Goal: Task Accomplishment & Management: Use online tool/utility

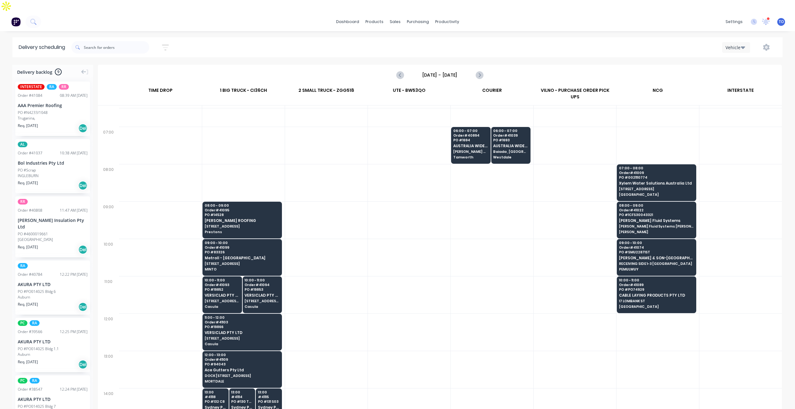
scroll to position [32, 0]
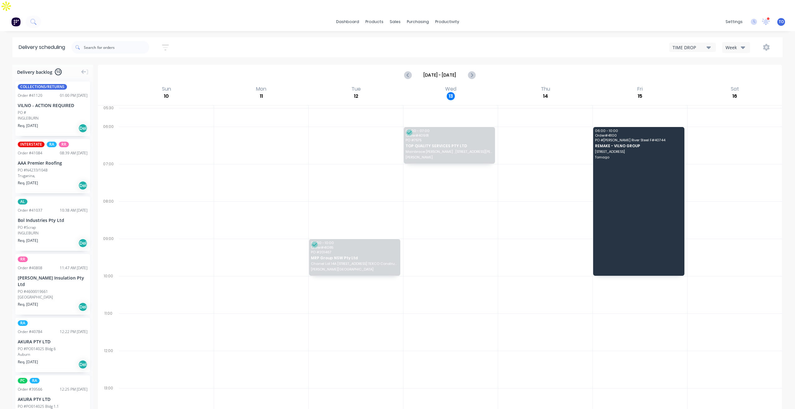
click at [735, 44] on div "Week" at bounding box center [734, 47] width 18 height 7
click at [733, 70] on div "Vehicle" at bounding box center [753, 76] width 62 height 12
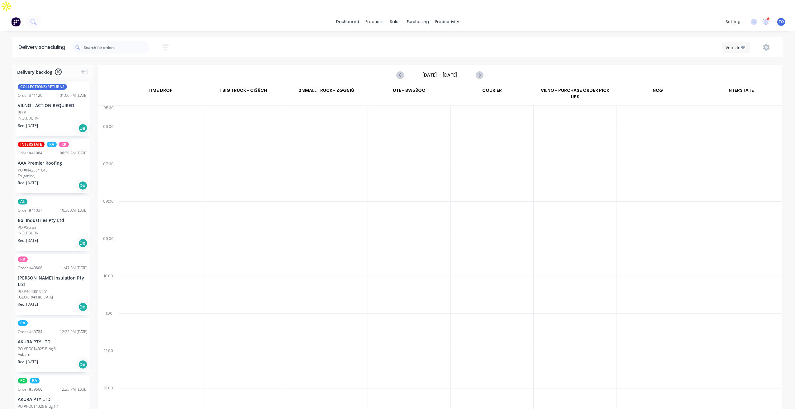
click at [462, 70] on input "Sunday - 10/08/25" at bounding box center [440, 74] width 62 height 9
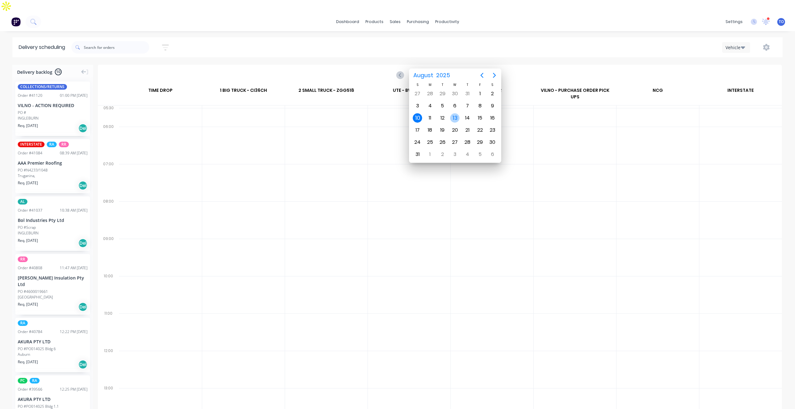
drag, startPoint x: 453, startPoint y: 120, endPoint x: 438, endPoint y: 121, distance: 14.9
click at [452, 120] on div "13" at bounding box center [454, 117] width 9 height 9
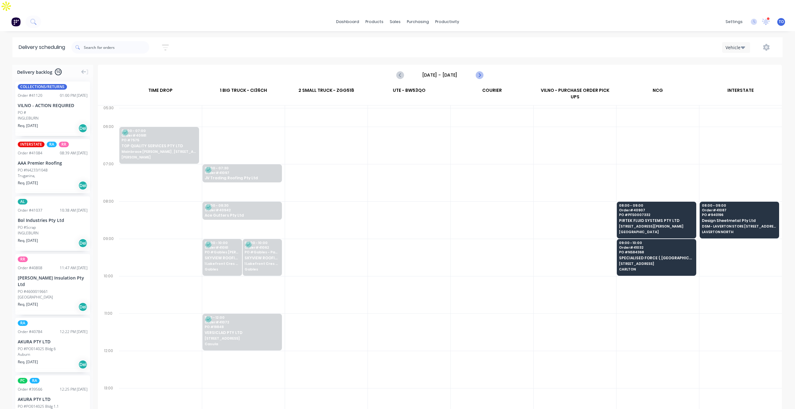
click at [475, 69] on button "Next page" at bounding box center [479, 75] width 12 height 12
type input "Thursday - 14/08/25"
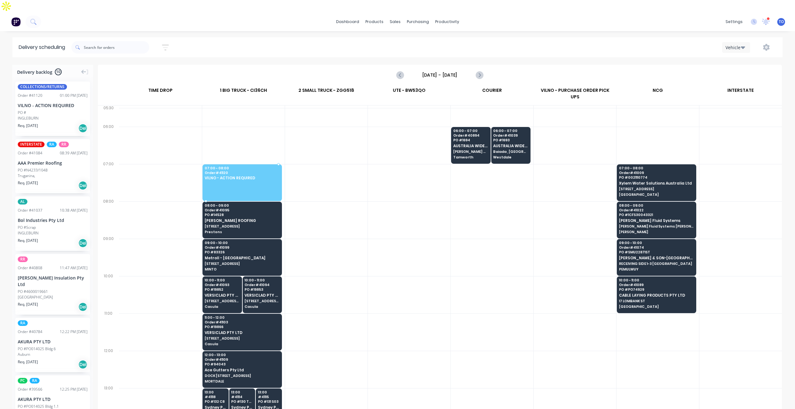
drag, startPoint x: 41, startPoint y: 87, endPoint x: 227, endPoint y: 152, distance: 196.8
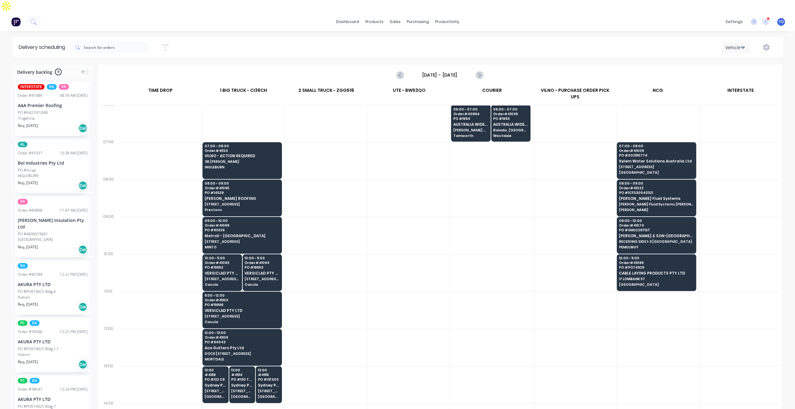
scroll to position [31, 0]
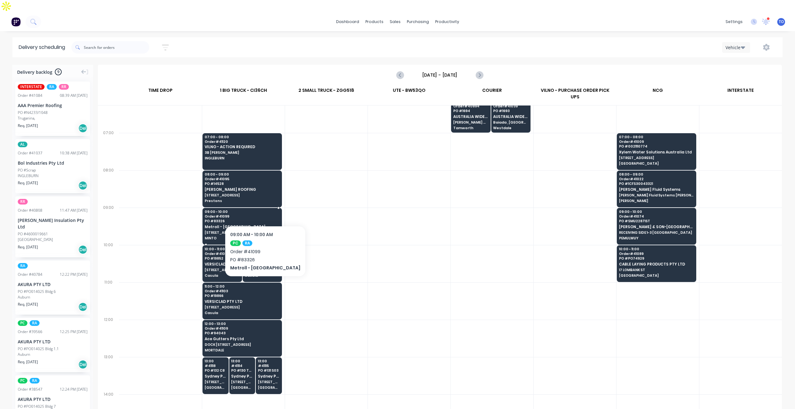
click at [251, 225] on span "Metroll - [GEOGRAPHIC_DATA]" at bounding box center [242, 227] width 74 height 4
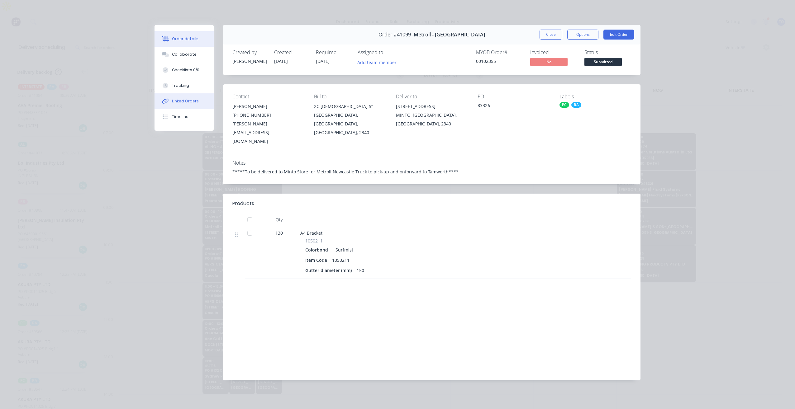
click at [187, 103] on div "Linked Orders" at bounding box center [185, 101] width 27 height 6
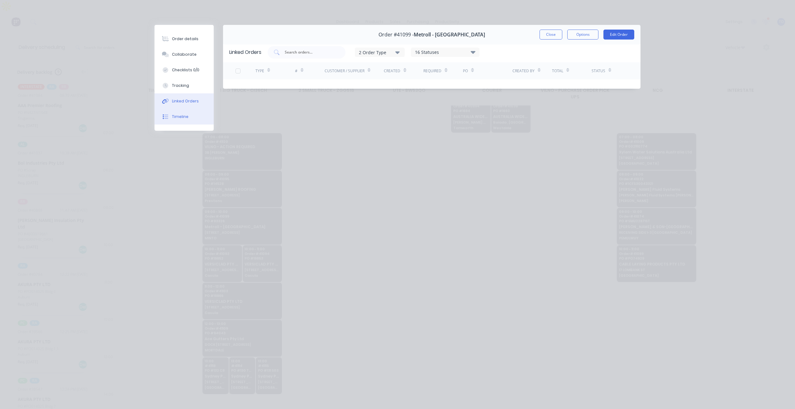
click at [175, 114] on div "Timeline" at bounding box center [180, 117] width 17 height 6
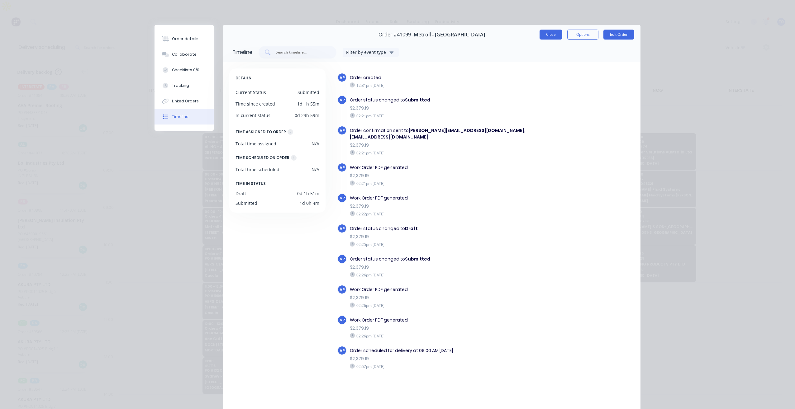
click at [555, 33] on button "Close" at bounding box center [550, 35] width 23 height 10
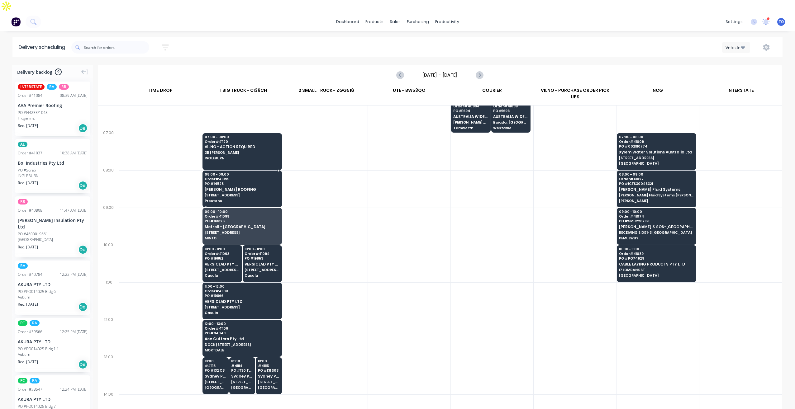
click at [251, 187] on span "[PERSON_NAME] ROOFING" at bounding box center [242, 189] width 74 height 4
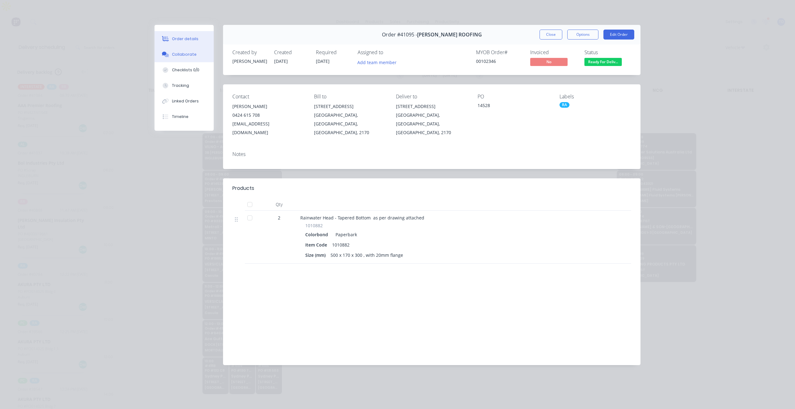
click at [188, 55] on div "Collaborate" at bounding box center [184, 55] width 25 height 6
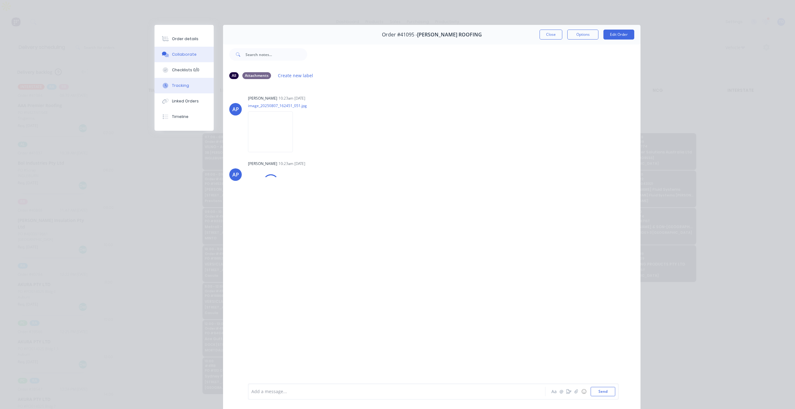
click at [177, 86] on div "Tracking" at bounding box center [180, 86] width 17 height 6
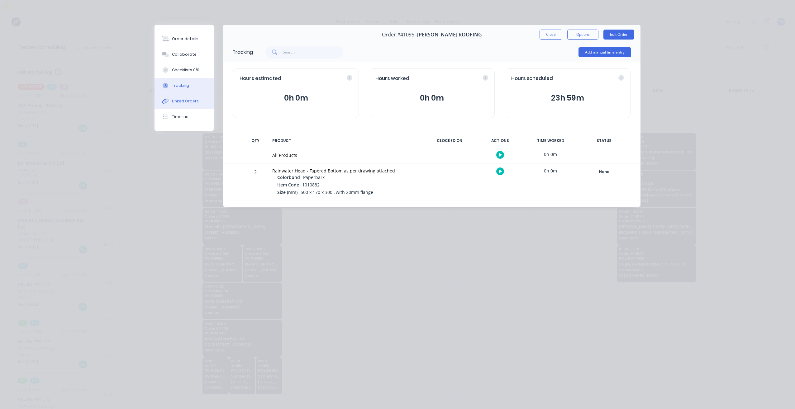
click at [182, 101] on div "Linked Orders" at bounding box center [185, 101] width 27 height 6
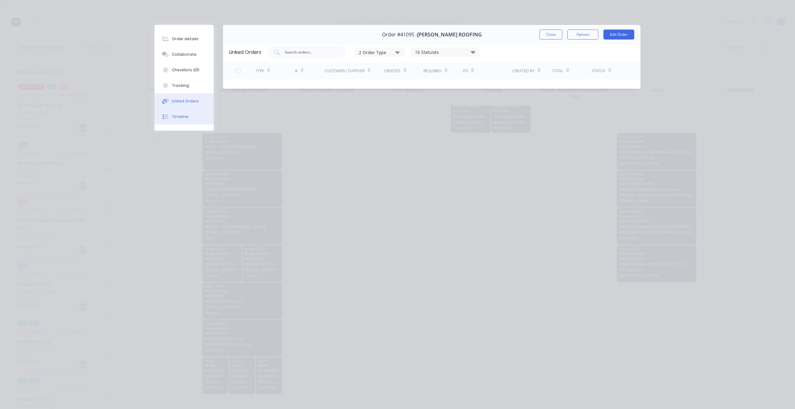
click at [181, 119] on div "Timeline" at bounding box center [180, 117] width 17 height 6
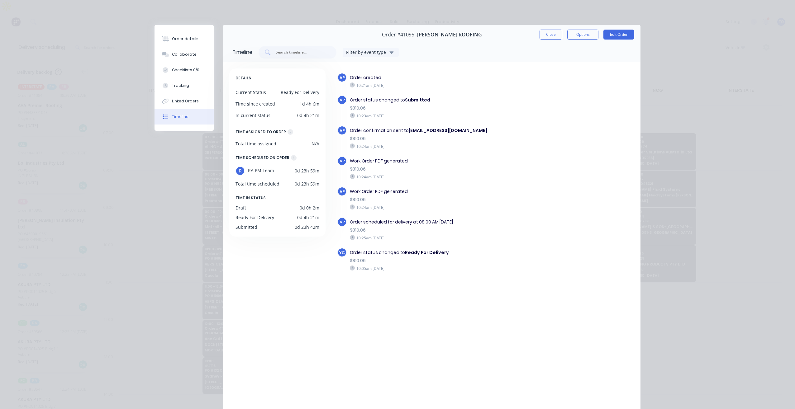
drag, startPoint x: 552, startPoint y: 35, endPoint x: 287, endPoint y: 52, distance: 264.9
click at [552, 35] on button "Close" at bounding box center [550, 35] width 23 height 10
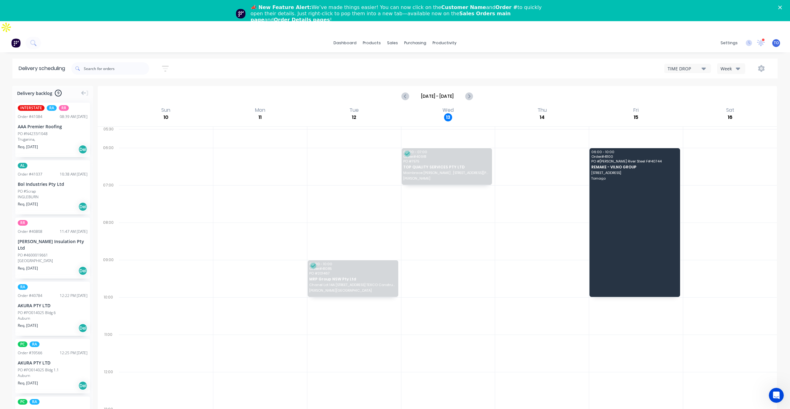
click at [774, 39] on div "TO Vilno Group Pty Ltd Tobias Oyeyinka Administrator Profile Sign out" at bounding box center [776, 43] width 8 height 8
click at [762, 40] on icon at bounding box center [761, 42] width 6 height 5
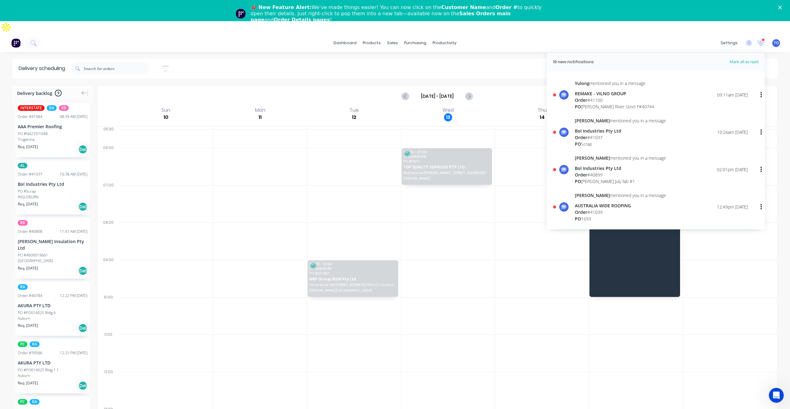
click at [738, 59] on span "Mark all as read" at bounding box center [732, 62] width 51 height 6
click at [745, 59] on span "Mark all as read" at bounding box center [732, 62] width 51 height 6
click at [746, 53] on header "No new notifications Mark all as read" at bounding box center [656, 62] width 218 height 19
click at [760, 92] on icon "button" at bounding box center [761, 95] width 2 height 7
click at [729, 107] on div "Mark as read" at bounding box center [729, 111] width 48 height 9
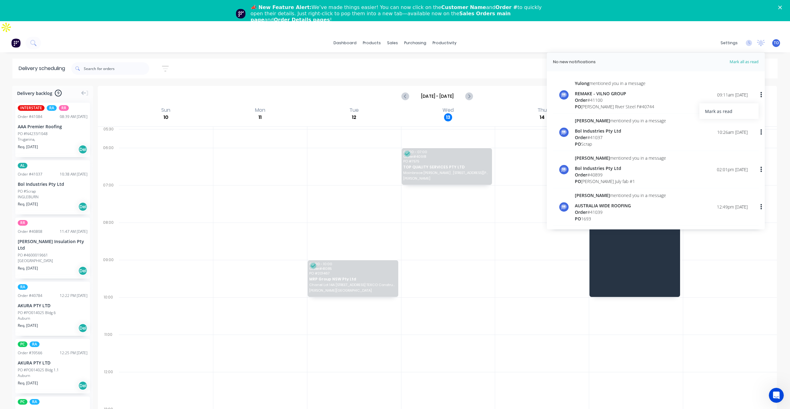
click at [760, 92] on icon "button" at bounding box center [761, 95] width 2 height 7
click at [749, 59] on span "Mark all as read" at bounding box center [732, 62] width 51 height 6
click at [416, 72] on div "Delivery scheduling Sort by Most recent Created date Required date Order number…" at bounding box center [395, 251] width 790 height 384
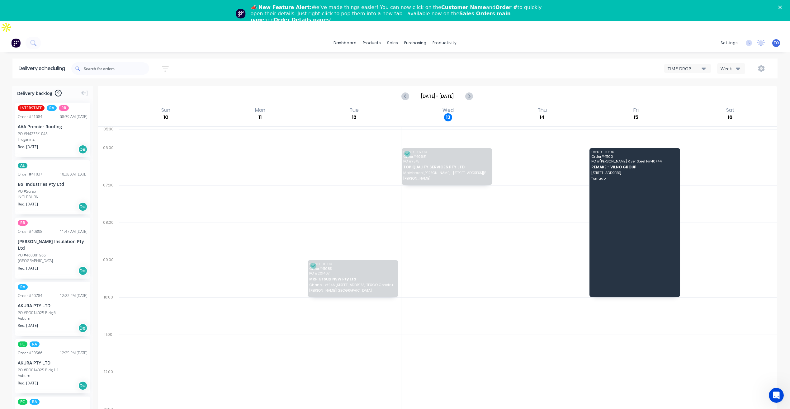
click at [782, 9] on polygon "Close" at bounding box center [780, 8] width 4 height 4
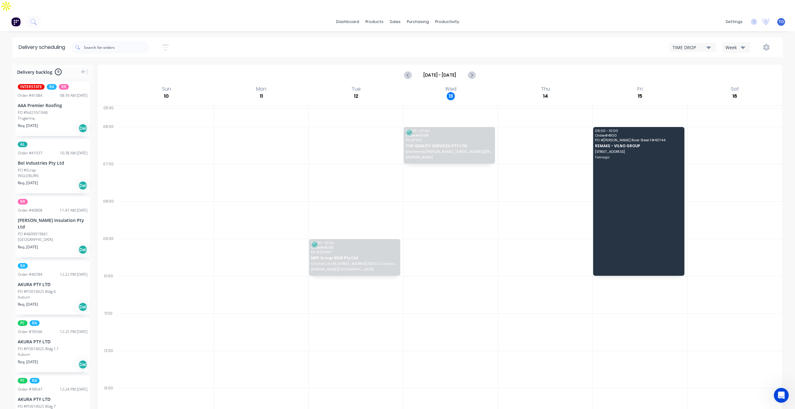
click at [736, 44] on div "Week" at bounding box center [734, 47] width 18 height 7
click at [738, 70] on div "Vehicle" at bounding box center [753, 76] width 62 height 12
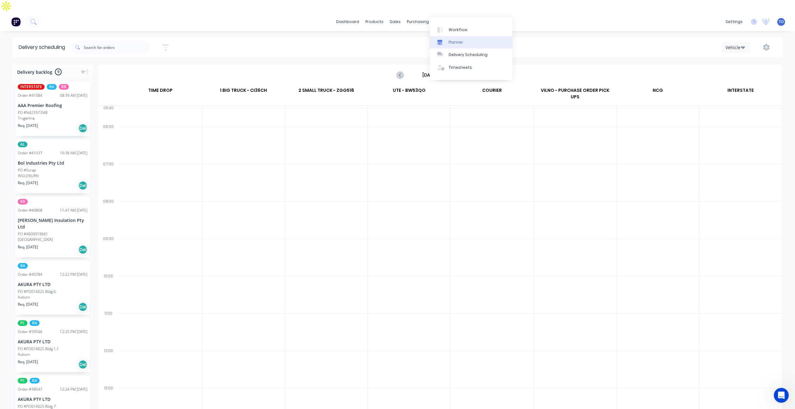
click at [455, 42] on div "Planner" at bounding box center [455, 43] width 15 height 6
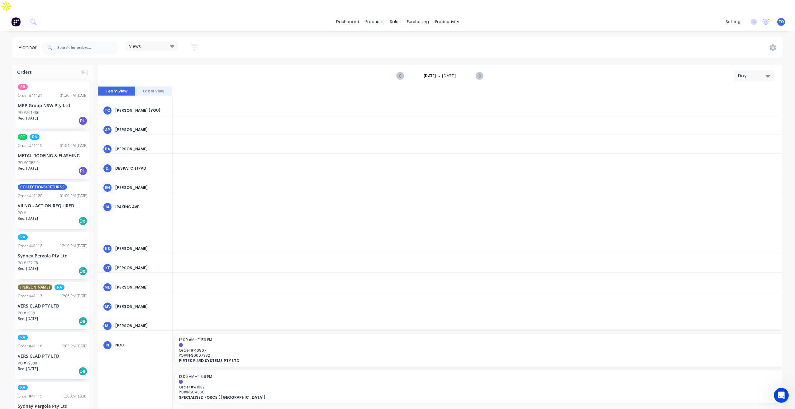
scroll to position [0, 1395]
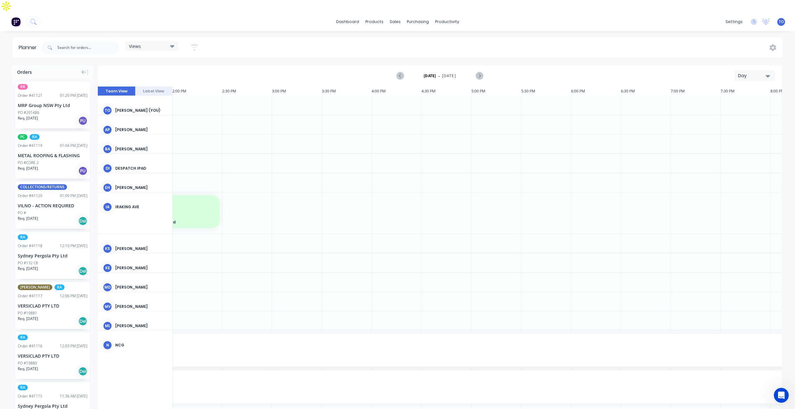
click at [751, 73] on div "Day" at bounding box center [752, 76] width 29 height 7
click at [733, 99] on div "Week" at bounding box center [743, 105] width 62 height 12
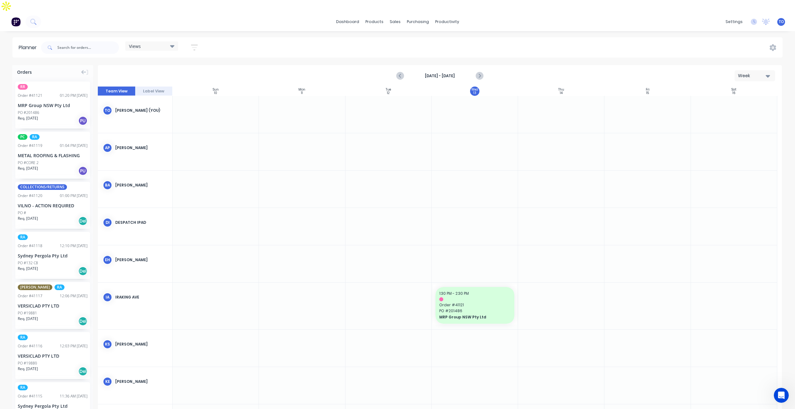
click at [437, 73] on strong "[DATE] - [DATE]" at bounding box center [439, 76] width 62 height 6
click at [436, 73] on strong "[DATE] - [DATE]" at bounding box center [439, 76] width 62 height 6
click at [433, 73] on strong "[DATE] - [DATE]" at bounding box center [439, 76] width 62 height 6
click at [196, 44] on icon "button" at bounding box center [194, 48] width 7 height 8
click at [168, 68] on div "Show/Hide users" at bounding box center [161, 71] width 43 height 7
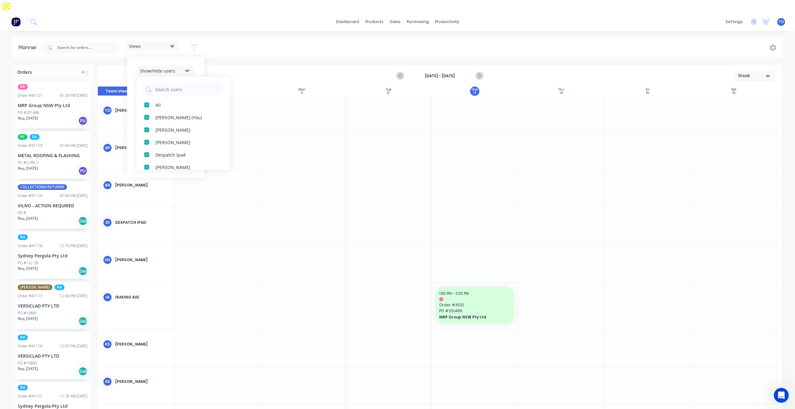
click at [207, 52] on div "Planner Views Save new view None (Default) edit Iraking edit kyle edit Michael'…" at bounding box center [397, 229] width 795 height 384
click at [193, 41] on button "button" at bounding box center [194, 47] width 20 height 12
click at [184, 82] on div "Show/Hide users Show/Hide orders Filter by status Filter by assignee Filter by …" at bounding box center [165, 117] width 59 height 102
click at [185, 85] on button "Show/Hide orders" at bounding box center [165, 89] width 58 height 9
click at [168, 101] on div "All" at bounding box center [186, 104] width 62 height 7
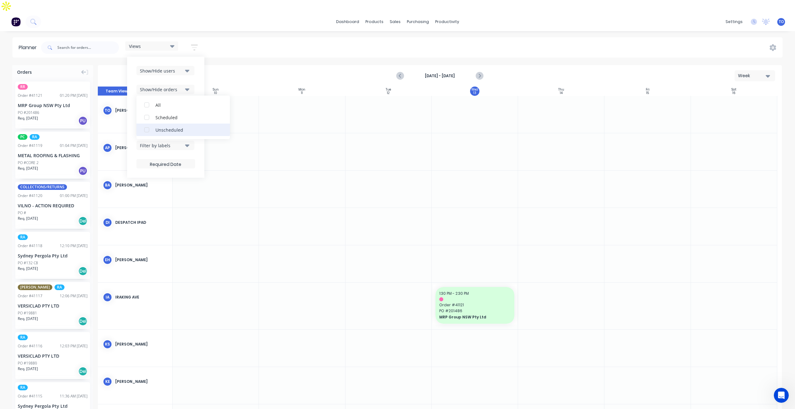
click at [165, 126] on div "Unscheduled" at bounding box center [186, 129] width 62 height 7
click at [198, 65] on div "Show/Hide users Show/Hide orders All Scheduled Unscheduled Filter by status Fil…" at bounding box center [165, 117] width 77 height 121
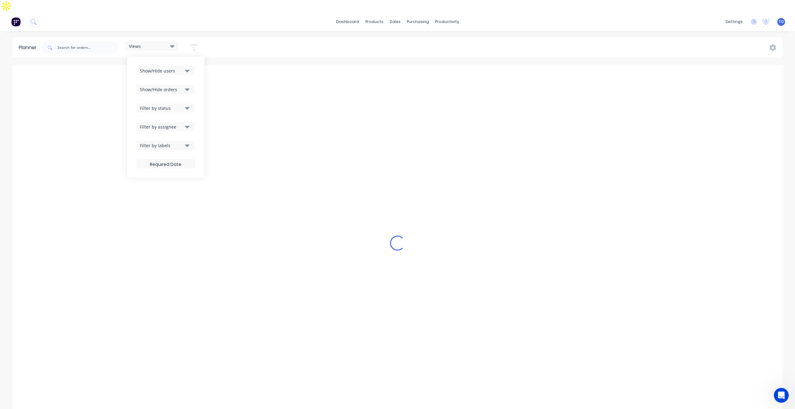
click at [186, 105] on icon "button" at bounding box center [187, 108] width 4 height 7
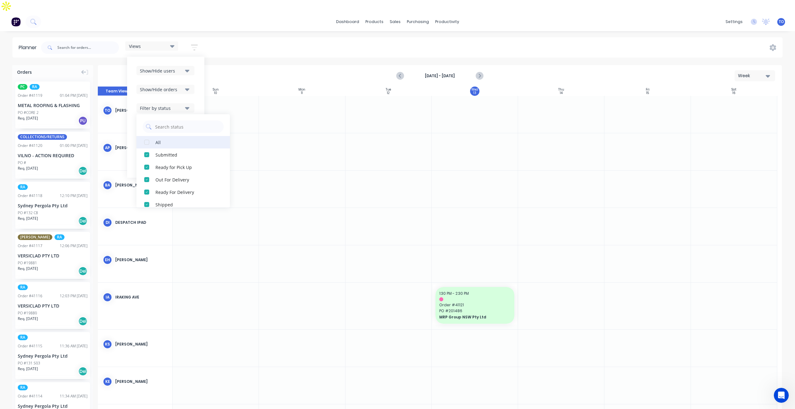
click at [169, 139] on div "All" at bounding box center [186, 142] width 62 height 7
click at [199, 81] on div "Show/Hide users Show/Hide orders Filter by status All Draft Quote Archived Deli…" at bounding box center [165, 117] width 77 height 121
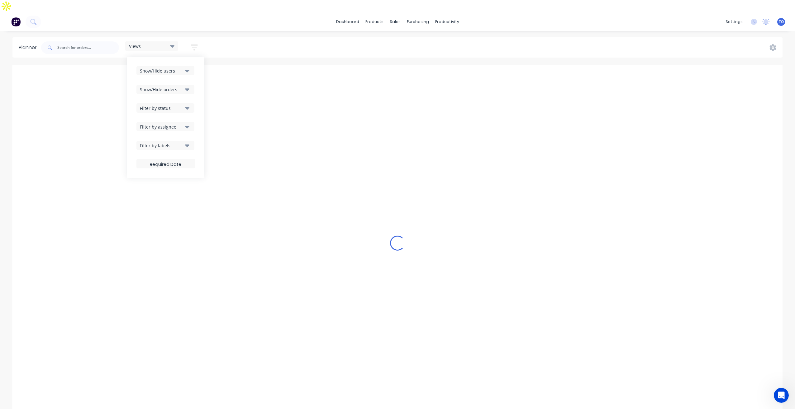
click at [186, 123] on icon "button" at bounding box center [187, 126] width 4 height 7
click at [200, 93] on div "Show/Hide users Show/Hide orders Filter by status Filter by assignee All Unassi…" at bounding box center [165, 117] width 77 height 121
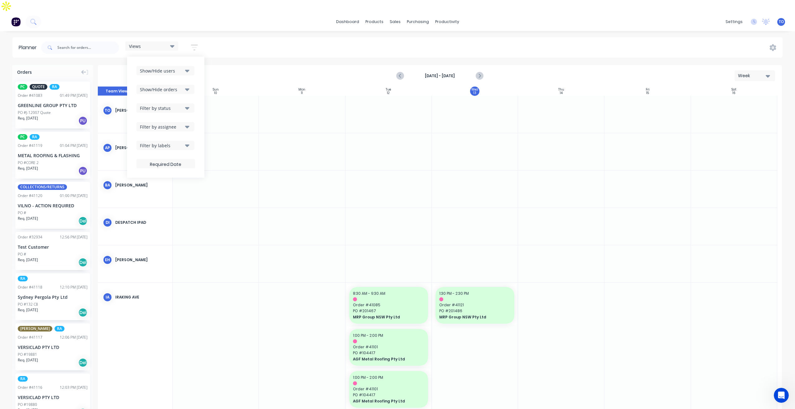
click at [757, 73] on div "Week" at bounding box center [752, 76] width 29 height 7
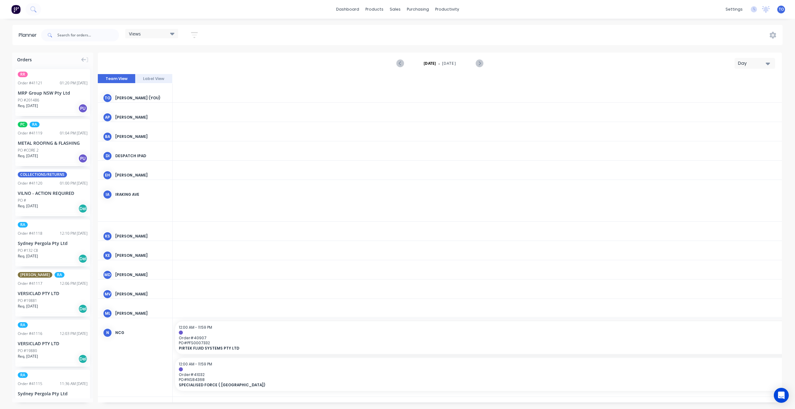
scroll to position [0, 1395]
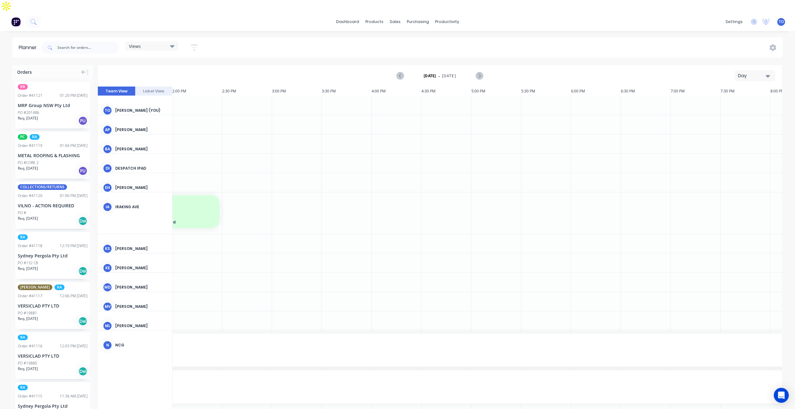
click at [749, 73] on div "Day" at bounding box center [752, 76] width 29 height 7
click at [721, 99] on div "Week" at bounding box center [743, 105] width 62 height 12
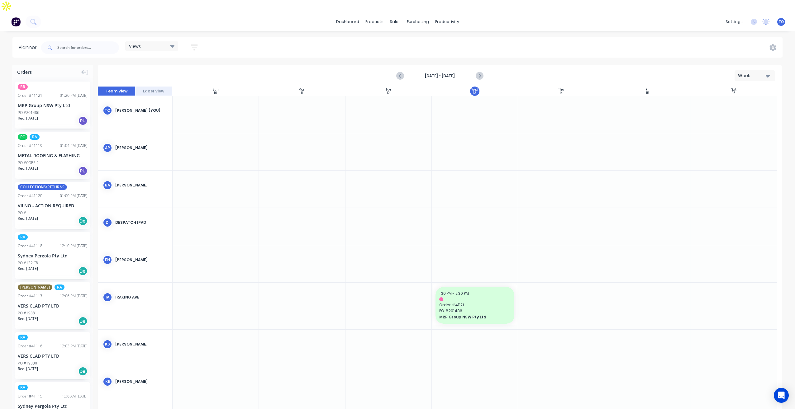
click at [196, 44] on icon "button" at bounding box center [194, 48] width 7 height 8
click at [190, 66] on button "Show/Hide users" at bounding box center [165, 70] width 58 height 9
click at [197, 57] on div "Show/Hide users All [PERSON_NAME] (You) [PERSON_NAME] [PERSON_NAME] Despatch Ip…" at bounding box center [165, 117] width 77 height 121
click at [182, 68] on div "Show/Hide users" at bounding box center [161, 71] width 43 height 7
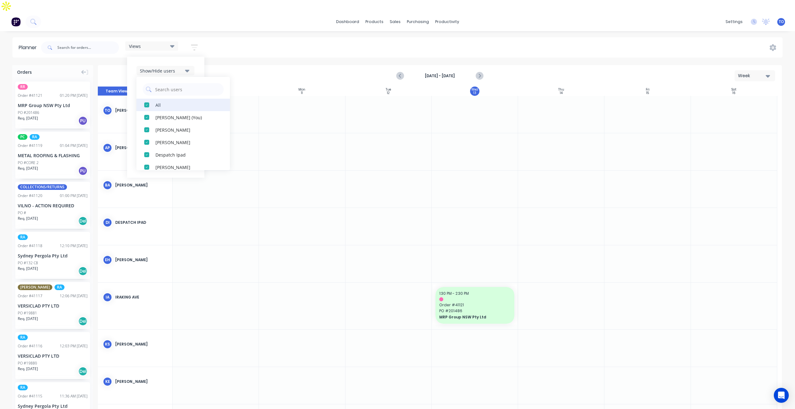
click at [159, 101] on div "All" at bounding box center [186, 104] width 62 height 7
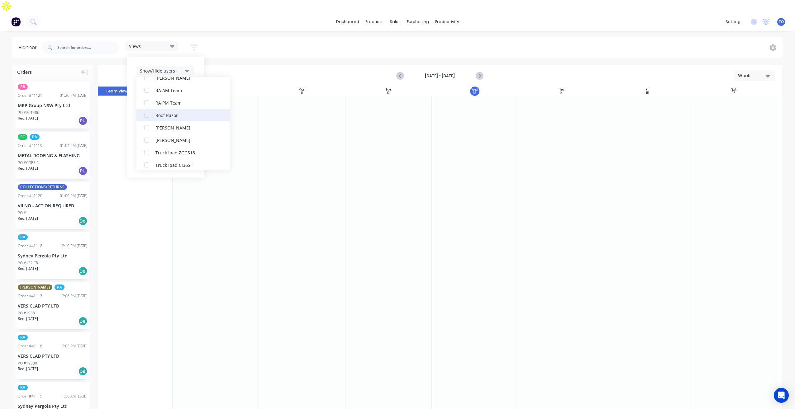
scroll to position [174, 0]
click at [166, 114] on div "RA PM Team" at bounding box center [186, 117] width 62 height 7
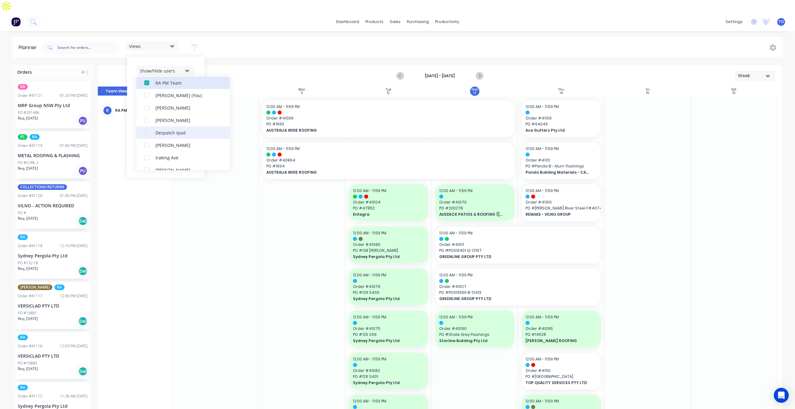
scroll to position [31, 0]
click at [147, 80] on div "button" at bounding box center [146, 86] width 12 height 12
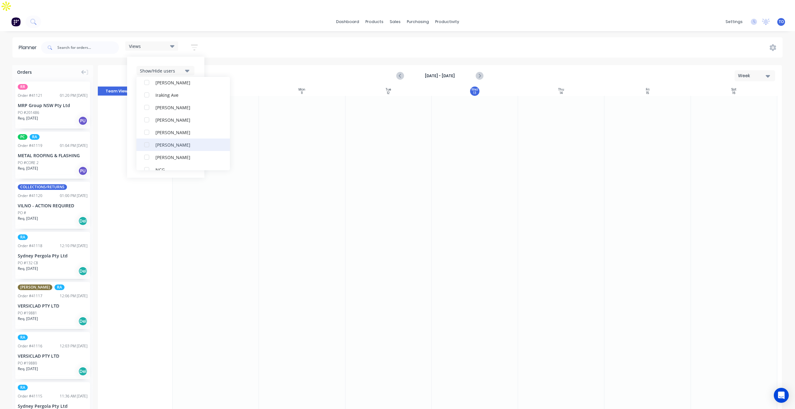
scroll to position [93, 0]
click at [163, 155] on button "NCG" at bounding box center [182, 161] width 93 height 12
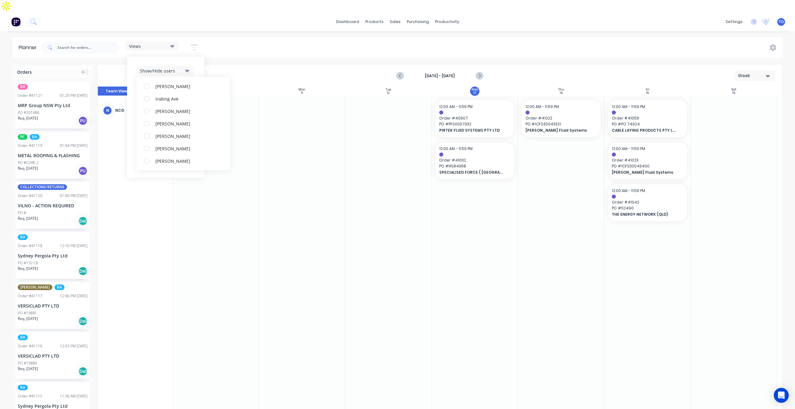
scroll to position [0, 0]
click at [196, 57] on div "Show/Hide users All NCG [PERSON_NAME] (You) [PERSON_NAME] [PERSON_NAME] Despatc…" at bounding box center [165, 117] width 77 height 121
click at [186, 86] on icon "button" at bounding box center [187, 89] width 4 height 7
drag, startPoint x: 166, startPoint y: 93, endPoint x: 165, endPoint y: 97, distance: 4.4
click at [165, 101] on div "All" at bounding box center [186, 104] width 62 height 7
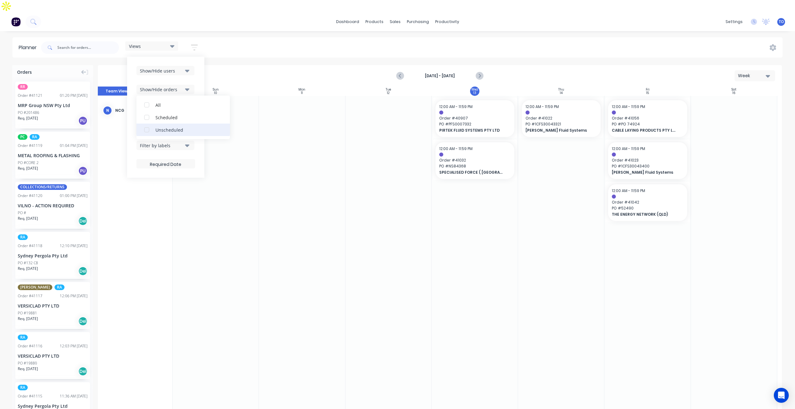
click at [165, 126] on div "Unscheduled" at bounding box center [186, 129] width 62 height 7
click at [200, 70] on div "Show/Hide users Show/Hide orders All Scheduled Unscheduled Filter by status Fil…" at bounding box center [165, 117] width 77 height 121
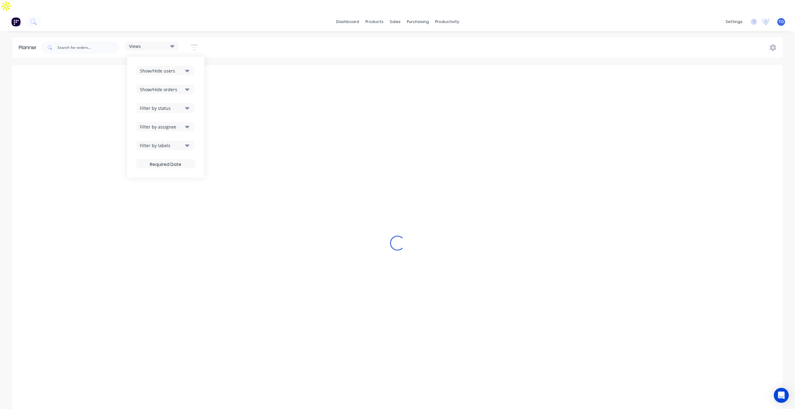
click at [186, 105] on icon "button" at bounding box center [187, 108] width 4 height 7
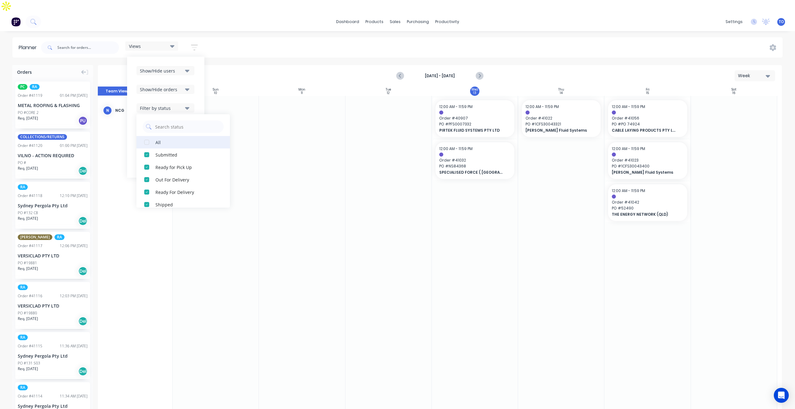
click at [149, 136] on div "button" at bounding box center [146, 142] width 12 height 12
click at [151, 136] on div "button" at bounding box center [146, 142] width 12 height 12
drag, startPoint x: 150, startPoint y: 131, endPoint x: 160, endPoint y: 118, distance: 16.9
click at [150, 136] on div "button" at bounding box center [146, 142] width 12 height 12
click at [200, 88] on div "Show/Hide users Show/Hide orders Filter by status All Draft Quote Archived Deli…" at bounding box center [165, 117] width 77 height 121
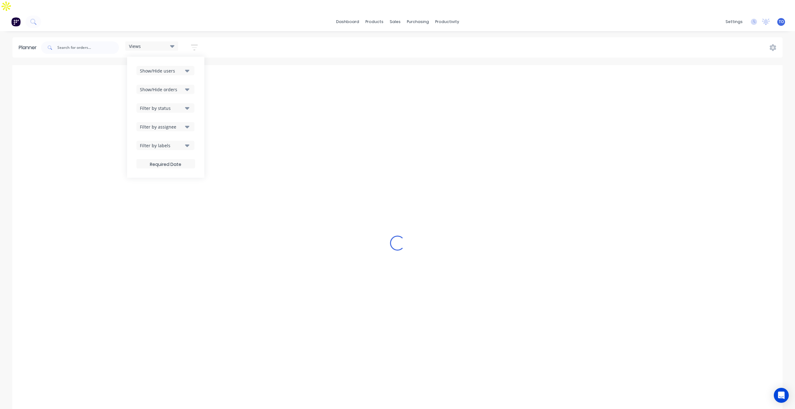
click at [188, 105] on icon "button" at bounding box center [187, 108] width 4 height 7
click at [188, 82] on div "Show/Hide users Show/Hide orders Filter by status All Draft Quote Archived Deli…" at bounding box center [165, 117] width 59 height 102
click at [189, 86] on icon "button" at bounding box center [187, 89] width 4 height 7
drag, startPoint x: 198, startPoint y: 73, endPoint x: 197, endPoint y: 90, distance: 17.8
click at [198, 74] on div "Show/Hide users Show/Hide orders All Scheduled Unscheduled Filter by status Fil…" at bounding box center [165, 117] width 77 height 121
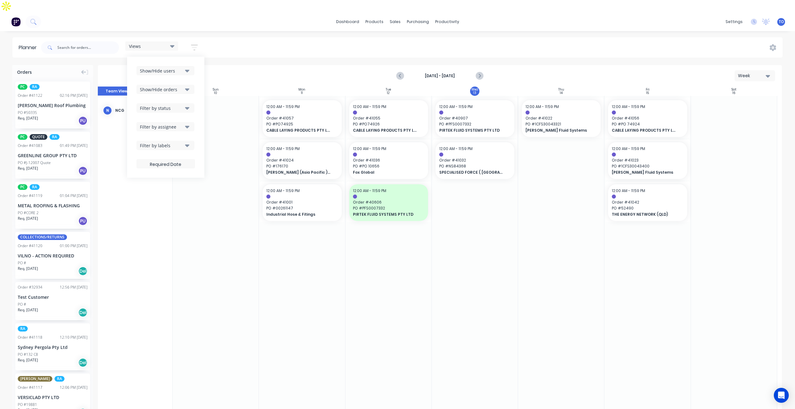
click at [186, 123] on icon "button" at bounding box center [187, 126] width 4 height 7
click at [185, 103] on button "Filter by status" at bounding box center [165, 107] width 58 height 9
click at [196, 86] on div "Show/Hide users Show/Hide orders Filter by status All Draft Quote Archived Deli…" at bounding box center [165, 117] width 77 height 121
click at [185, 138] on div "Show/Hide users Show/Hide orders Filter by status Filter by assignee Filter by …" at bounding box center [165, 117] width 59 height 102
click at [185, 141] on button "Filter by labels" at bounding box center [165, 145] width 58 height 9
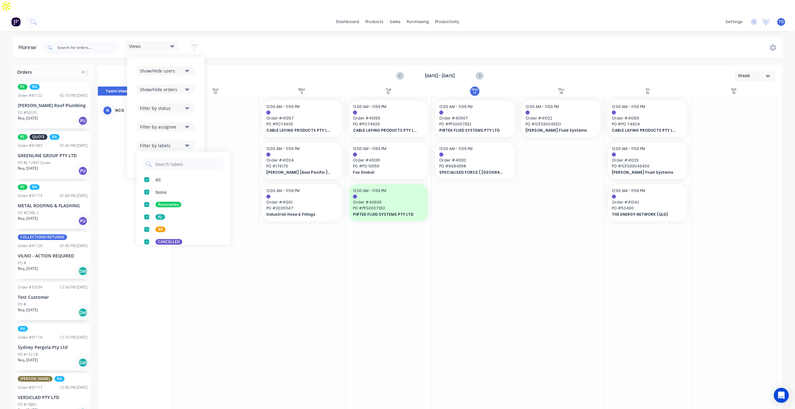
click at [275, 38] on div "Views Save new view None (Default) edit Iraking edit [PERSON_NAME] edit [PERSON…" at bounding box center [411, 47] width 742 height 19
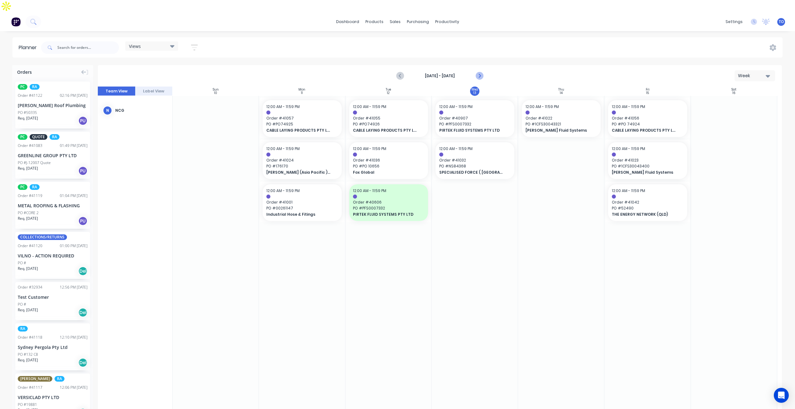
click at [479, 73] on icon "Next page" at bounding box center [479, 75] width 3 height 5
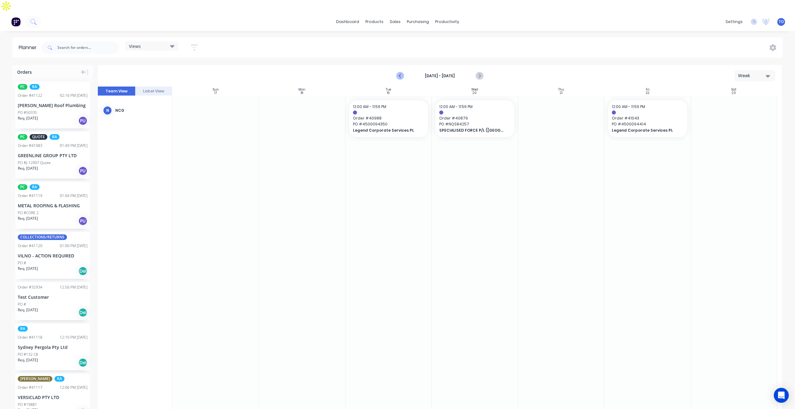
click at [401, 72] on icon "Previous page" at bounding box center [399, 75] width 7 height 7
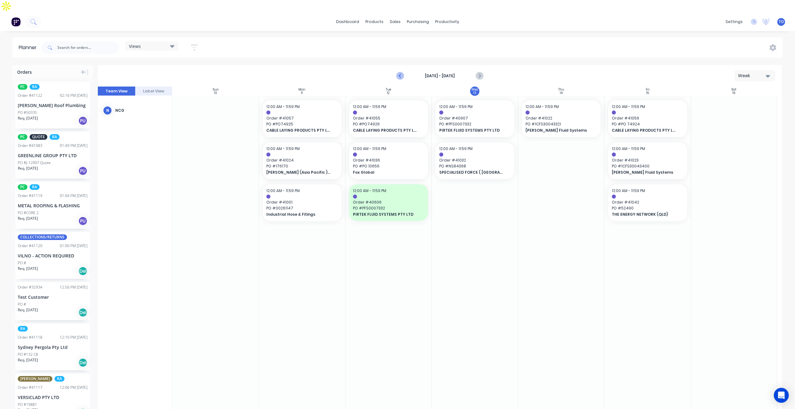
click at [403, 72] on icon "Previous page" at bounding box center [399, 75] width 7 height 7
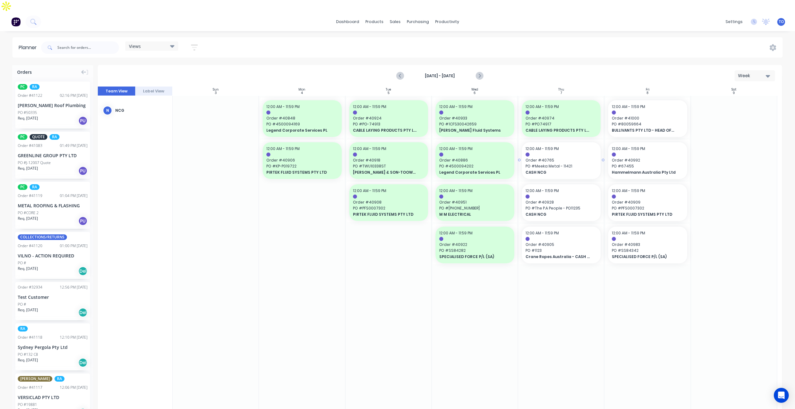
click at [549, 158] on span "Order # 40765" at bounding box center [560, 161] width 71 height 6
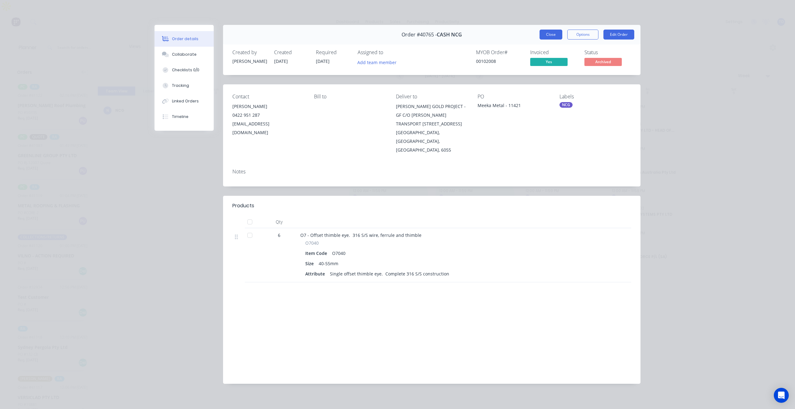
click at [545, 32] on button "Close" at bounding box center [550, 35] width 23 height 10
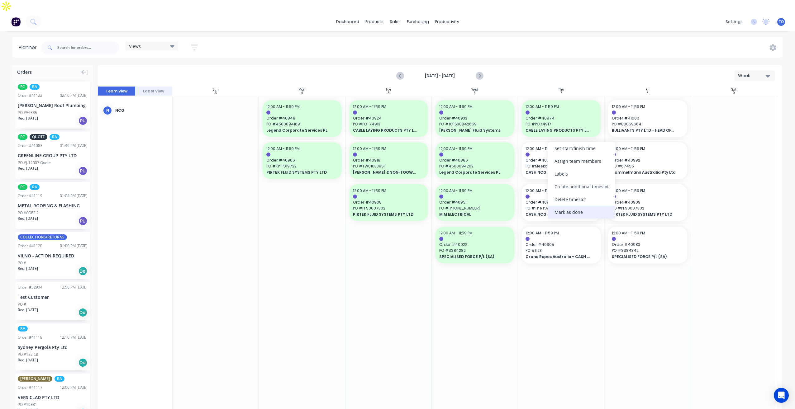
click at [571, 212] on div "Mark as done" at bounding box center [581, 212] width 67 height 13
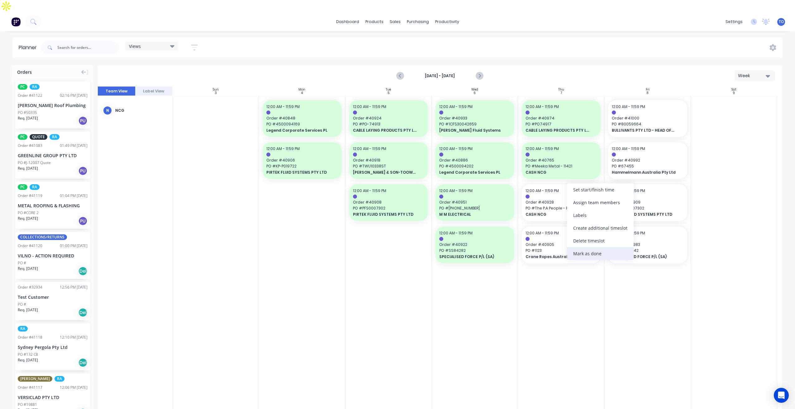
click at [587, 254] on div "Mark as done" at bounding box center [600, 253] width 67 height 13
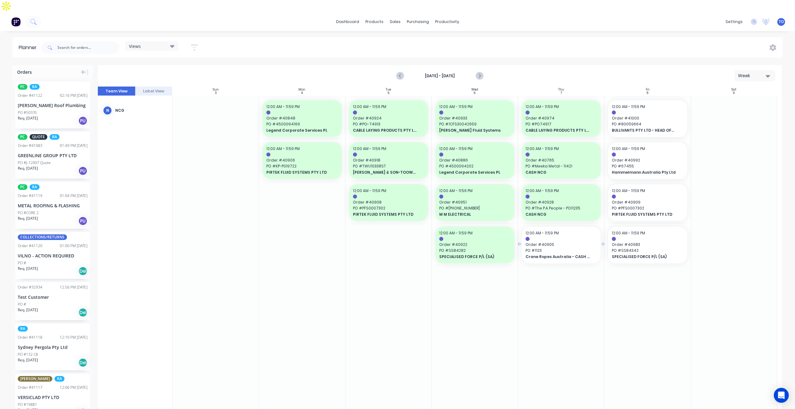
click at [578, 248] on span "PO # 1123" at bounding box center [560, 251] width 71 height 6
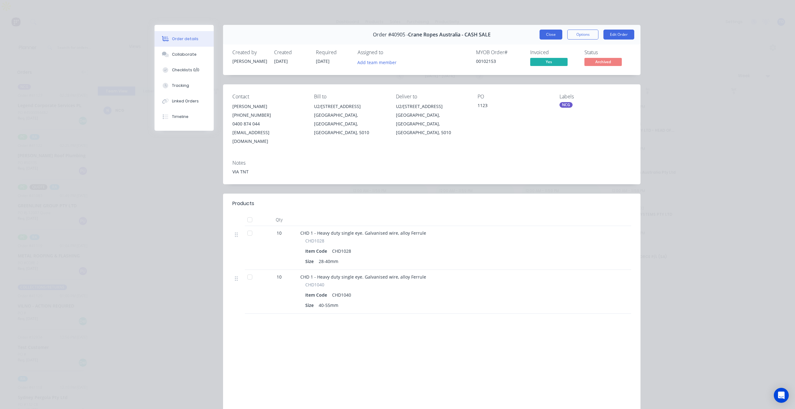
click at [552, 36] on button "Close" at bounding box center [550, 35] width 23 height 10
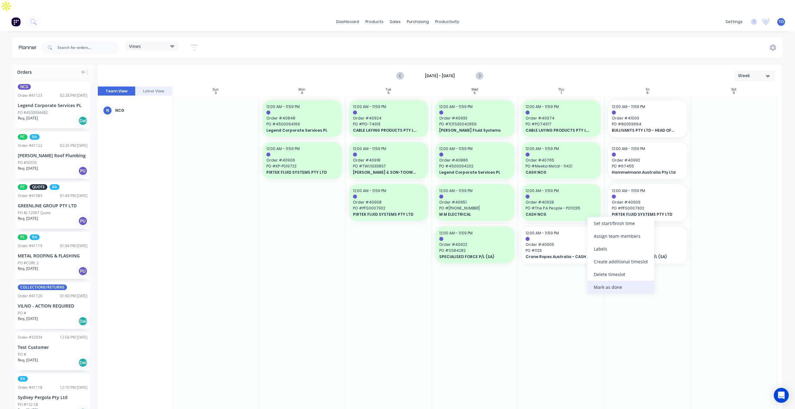
click at [604, 289] on div "Mark as done" at bounding box center [620, 287] width 67 height 13
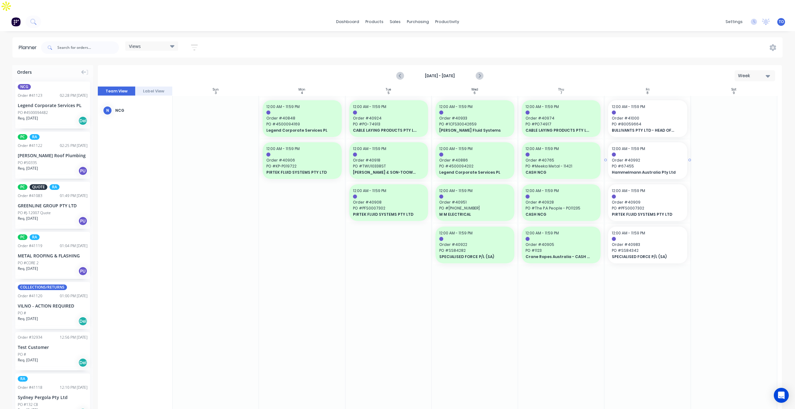
click at [641, 116] on span "Order # 41000" at bounding box center [646, 119] width 71 height 6
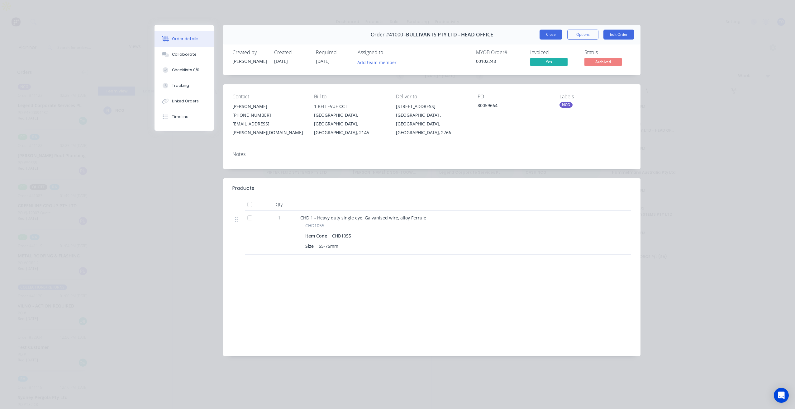
click at [551, 32] on button "Close" at bounding box center [550, 35] width 23 height 10
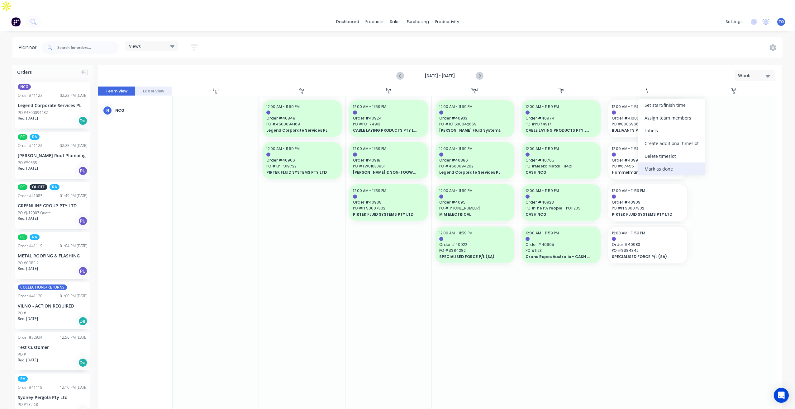
click at [647, 171] on div "Mark as done" at bounding box center [671, 169] width 67 height 13
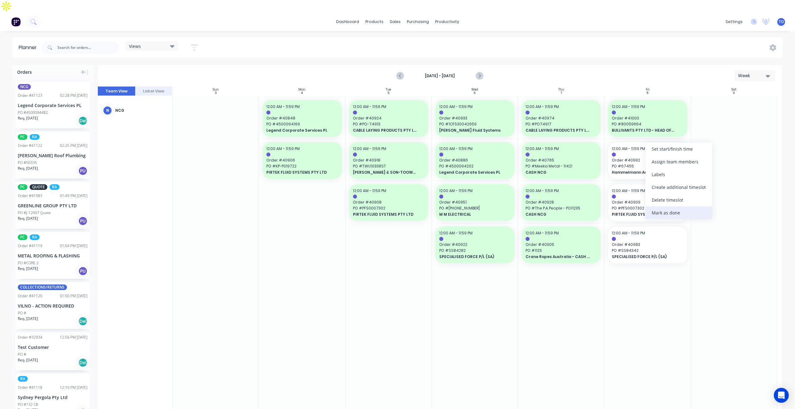
click at [657, 211] on div "Mark as done" at bounding box center [678, 212] width 67 height 13
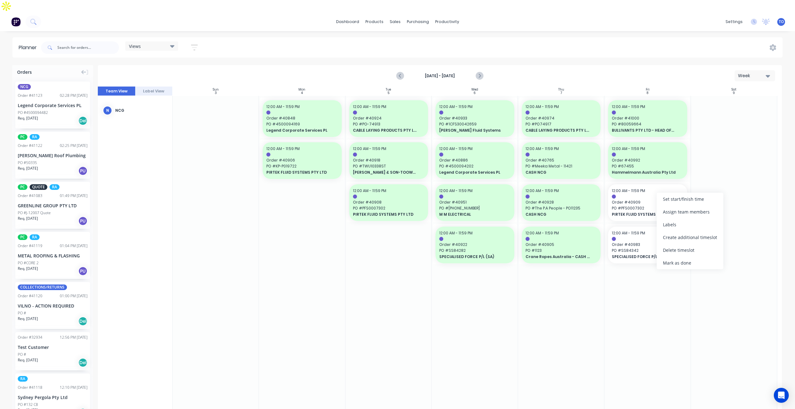
drag, startPoint x: 664, startPoint y: 266, endPoint x: 663, endPoint y: 260, distance: 5.9
click at [664, 265] on div "Mark as done" at bounding box center [689, 263] width 67 height 13
click at [672, 305] on div "Mark as done" at bounding box center [693, 303] width 67 height 13
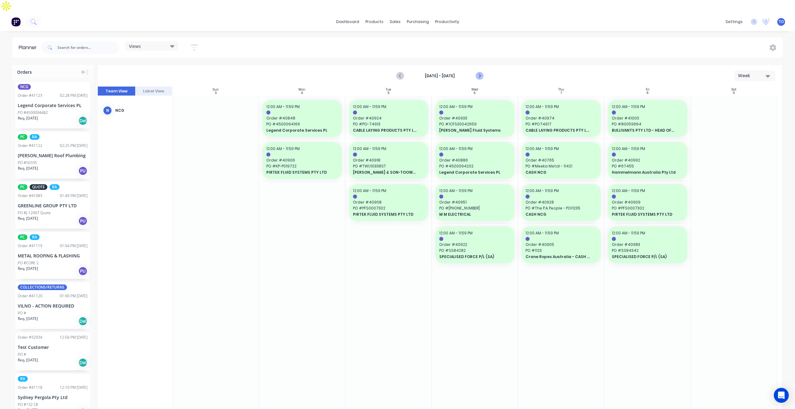
click at [476, 72] on icon "Next page" at bounding box center [478, 75] width 7 height 7
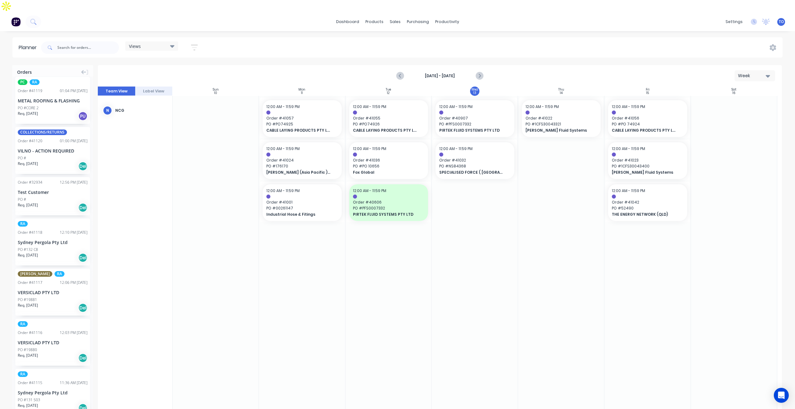
scroll to position [156, 0]
click at [75, 41] on input "text" at bounding box center [88, 47] width 62 height 12
type input "NCG"
click at [245, 23] on div "dashboard products sales purchasing productivity dashboard products Product Cat…" at bounding box center [397, 216] width 795 height 409
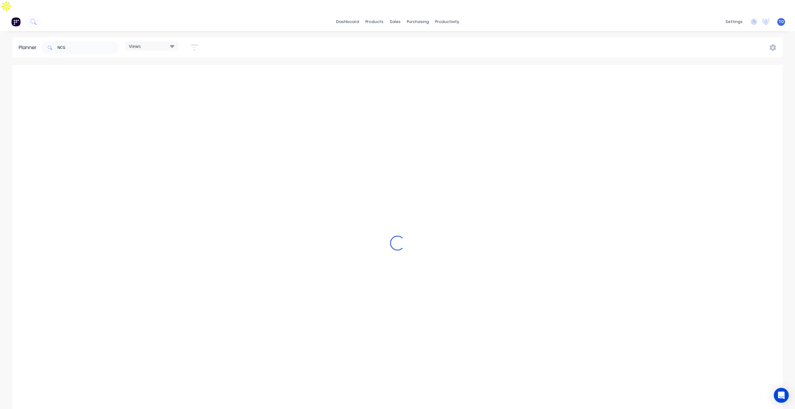
scroll to position [0, 0]
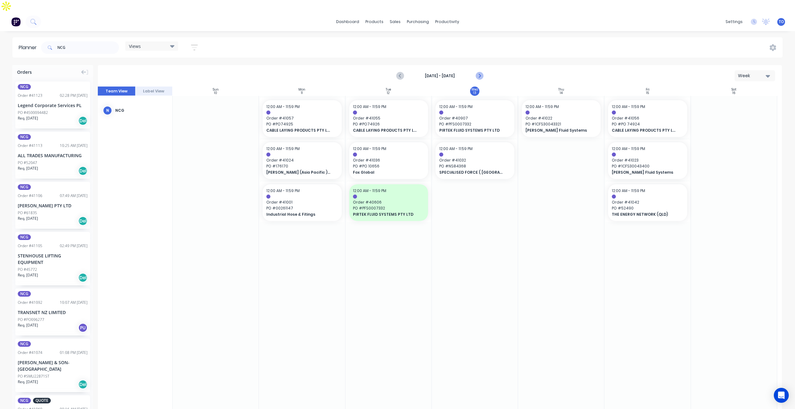
click at [478, 72] on icon "Next page" at bounding box center [478, 75] width 7 height 7
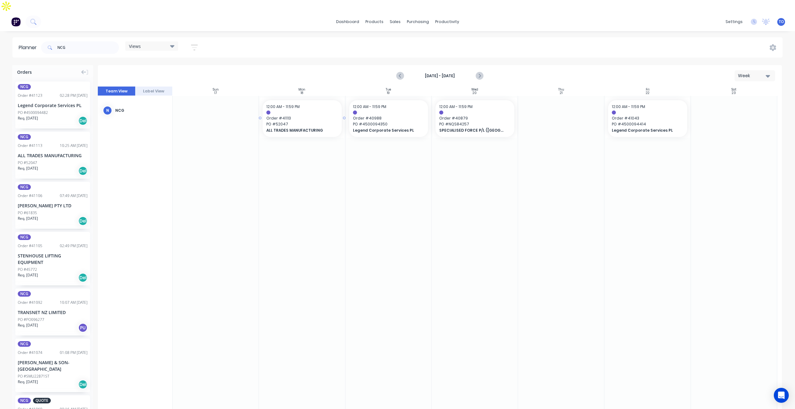
drag, startPoint x: 31, startPoint y: 134, endPoint x: 300, endPoint y: 130, distance: 269.0
drag, startPoint x: 37, startPoint y: 136, endPoint x: 286, endPoint y: 132, distance: 248.5
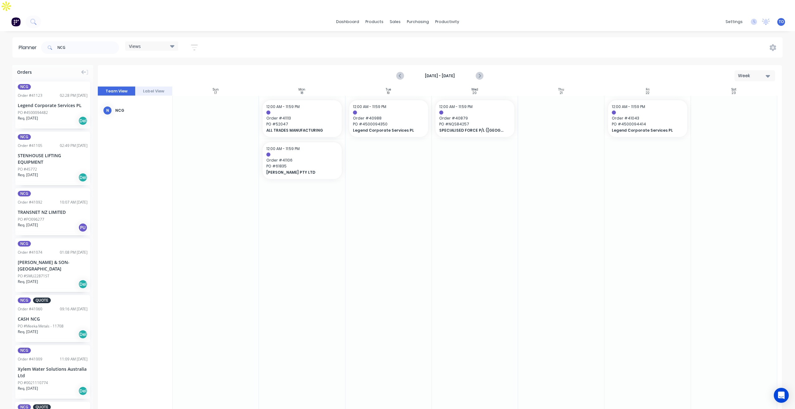
drag, startPoint x: 400, startPoint y: 63, endPoint x: 388, endPoint y: 64, distance: 12.2
click at [400, 72] on icon "Previous page" at bounding box center [399, 75] width 7 height 7
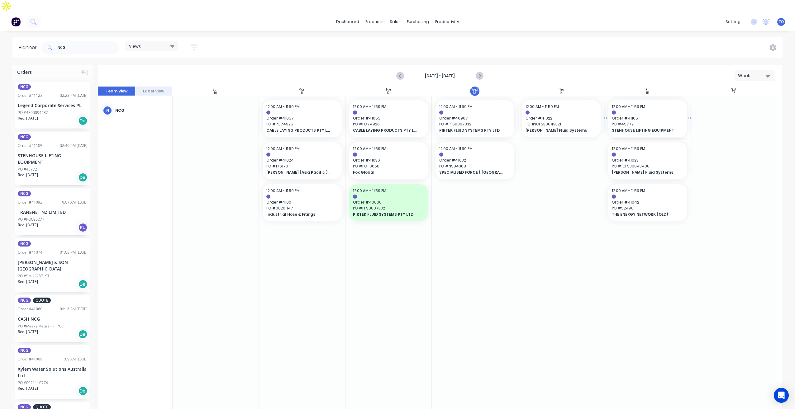
drag, startPoint x: 40, startPoint y: 138, endPoint x: 630, endPoint y: 128, distance: 590.7
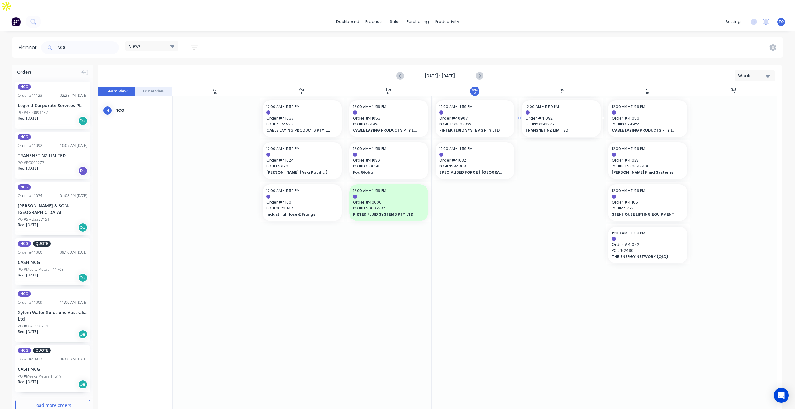
drag, startPoint x: 29, startPoint y: 133, endPoint x: 528, endPoint y: 157, distance: 499.3
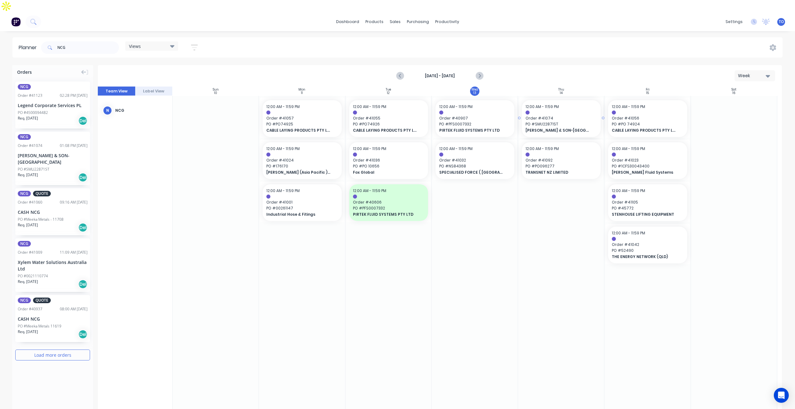
drag, startPoint x: 46, startPoint y: 138, endPoint x: 561, endPoint y: 136, distance: 515.6
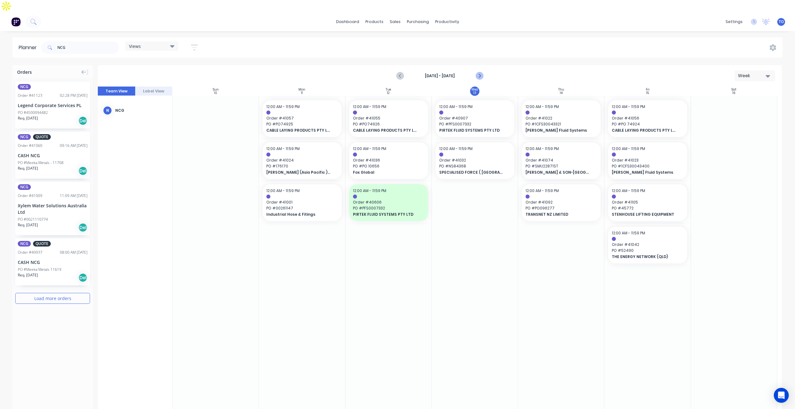
click at [477, 72] on icon "Next page" at bounding box center [478, 75] width 7 height 7
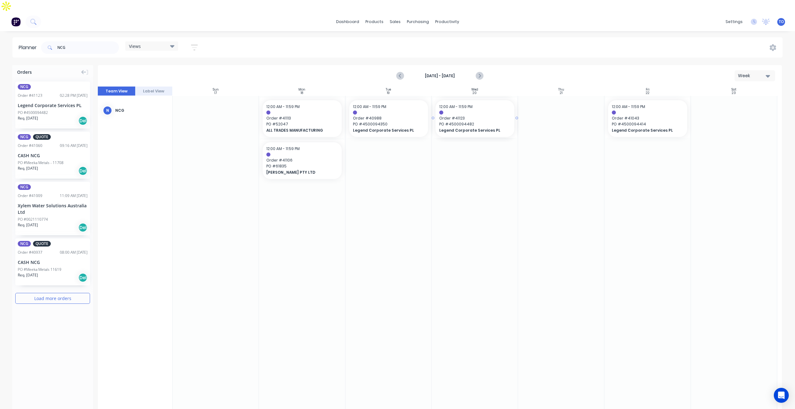
drag, startPoint x: 38, startPoint y: 91, endPoint x: 504, endPoint y: 128, distance: 467.2
